Goal: Check status

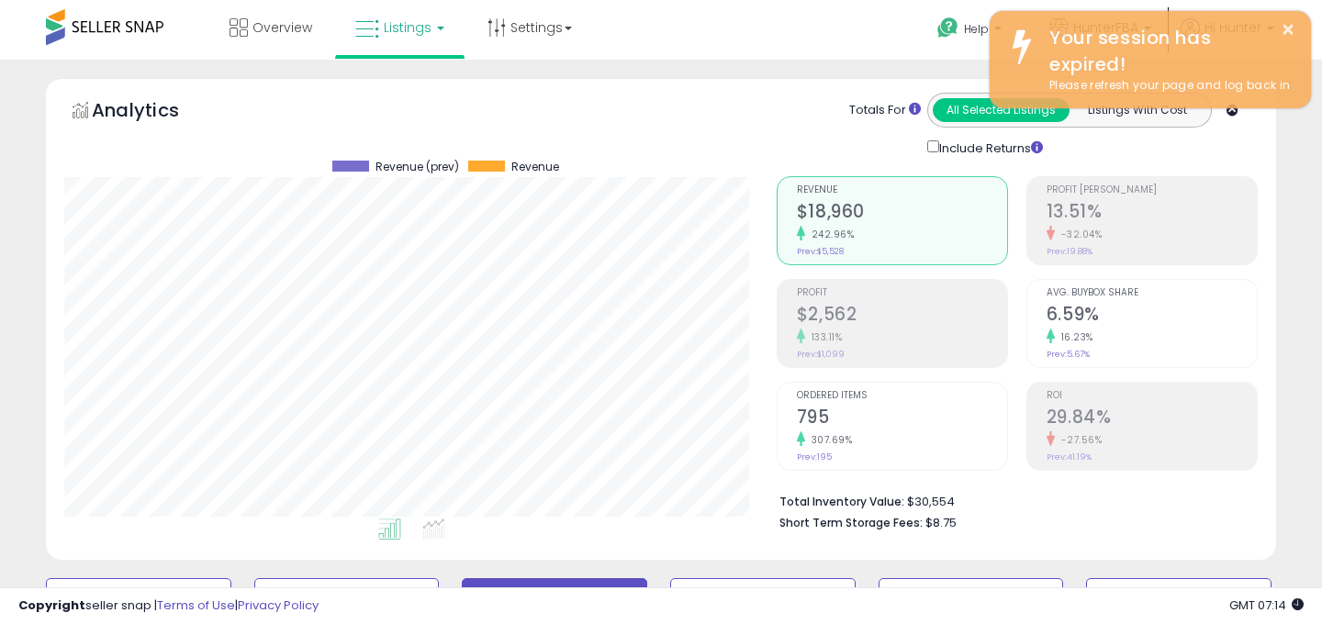
scroll to position [377, 712]
